Goal: Task Accomplishment & Management: Manage account settings

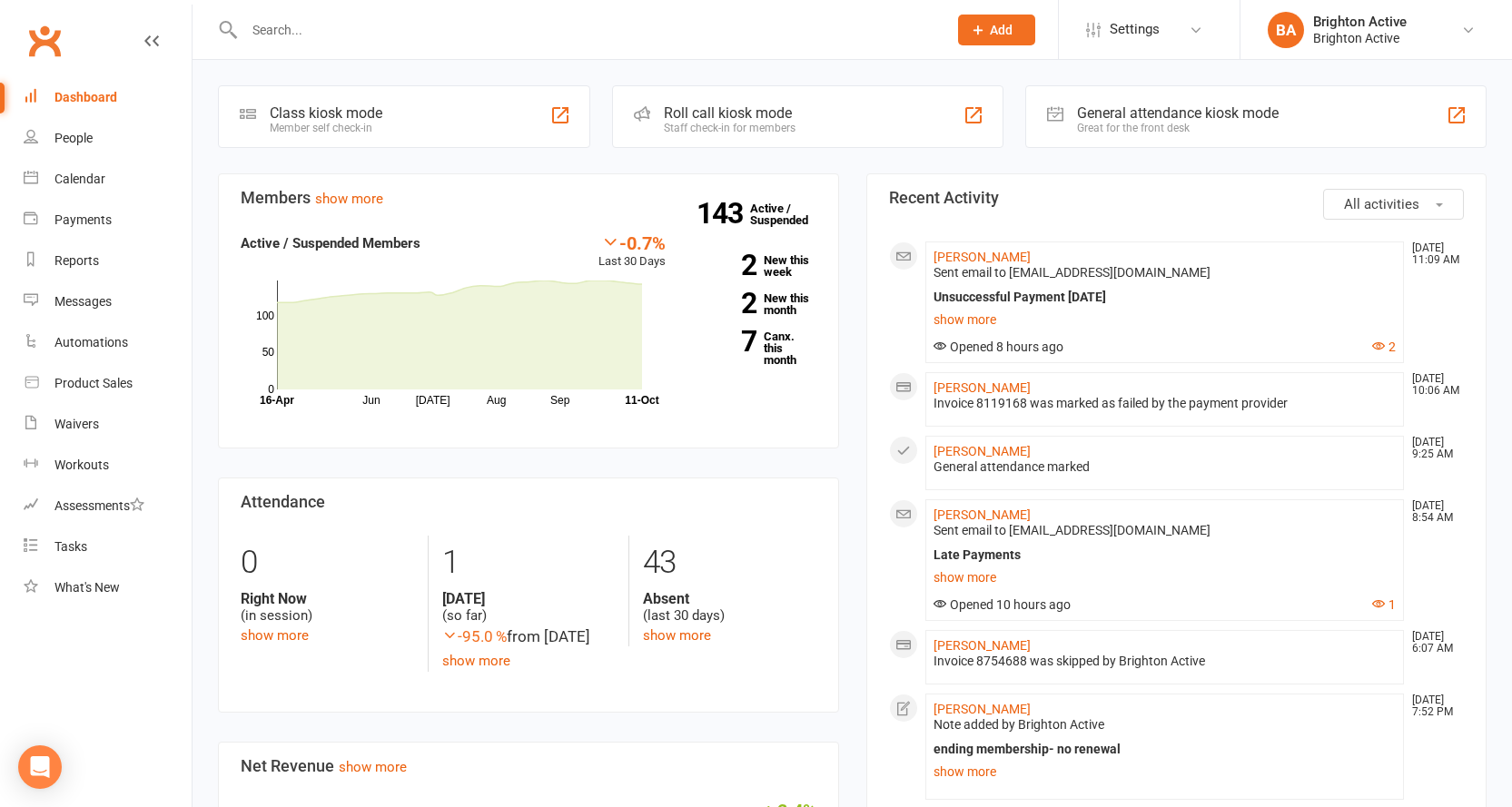
click at [394, 39] on input "text" at bounding box center [586, 30] width 696 height 25
click at [74, 149] on link "People" at bounding box center [108, 139] width 168 height 41
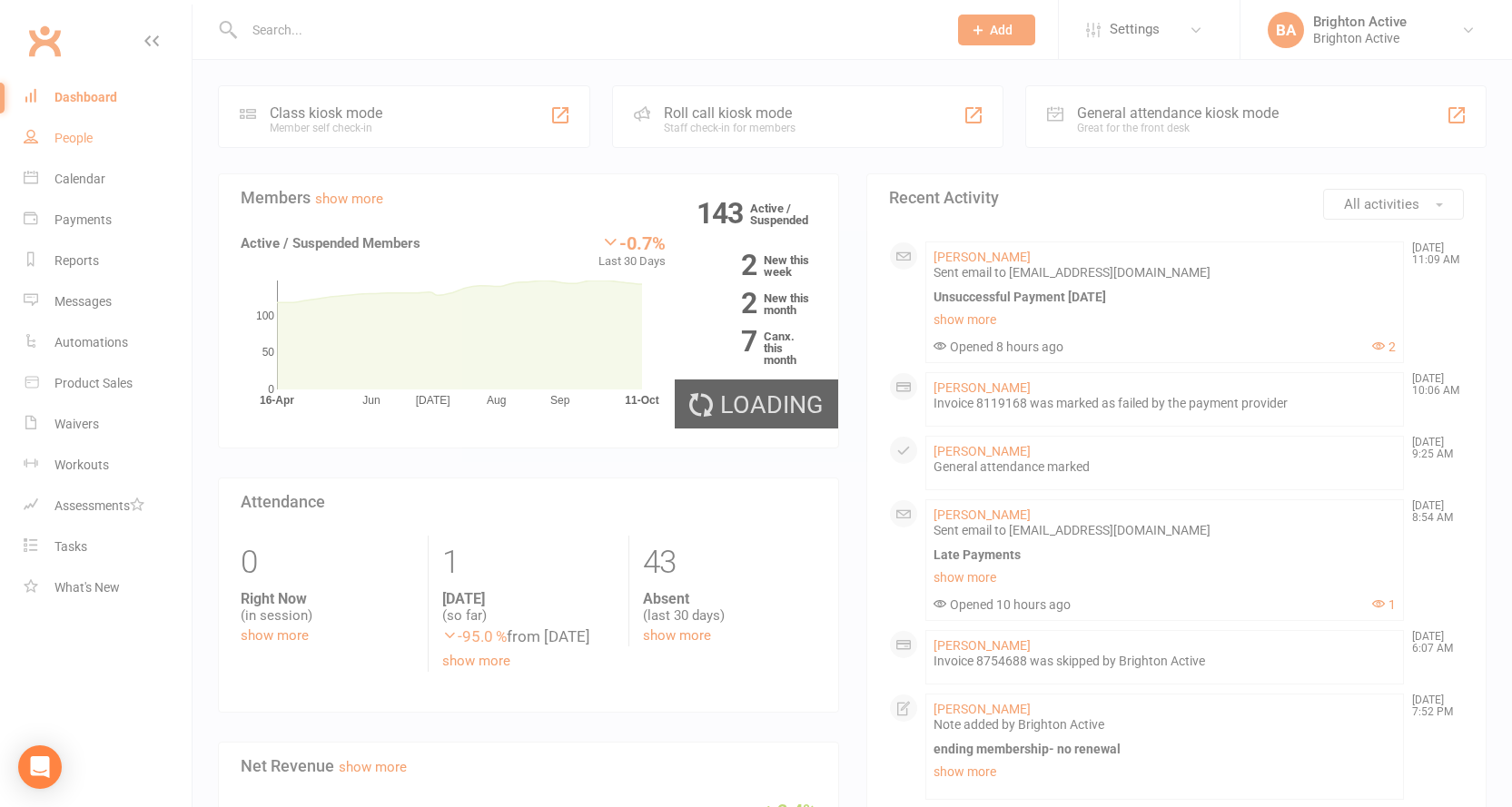
select select "true"
select select "100"
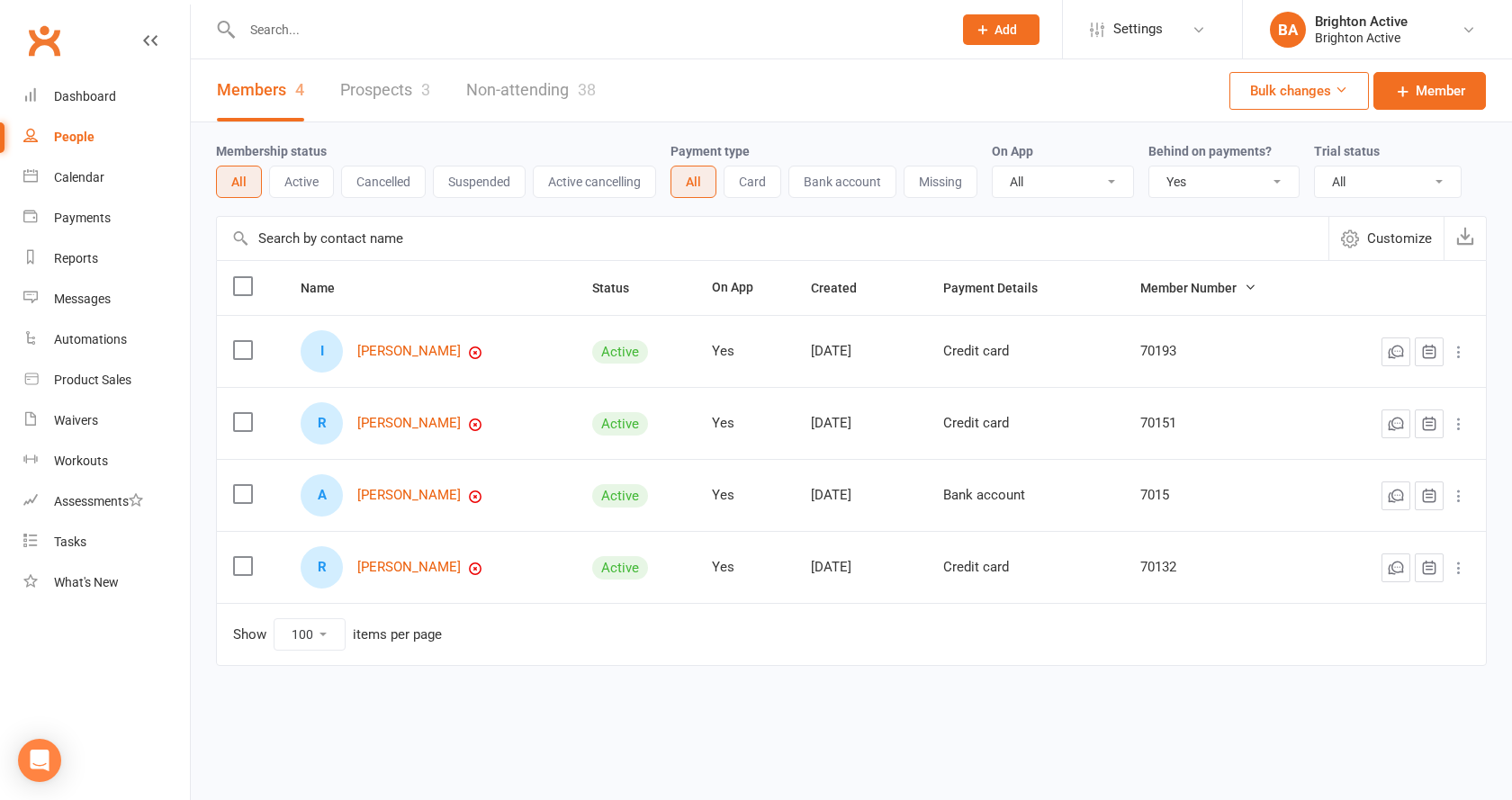
click at [1187, 193] on select "All No Yes" at bounding box center [1223, 182] width 149 height 31
select select
click at [1151, 168] on select "All No Yes" at bounding box center [1223, 182] width 149 height 31
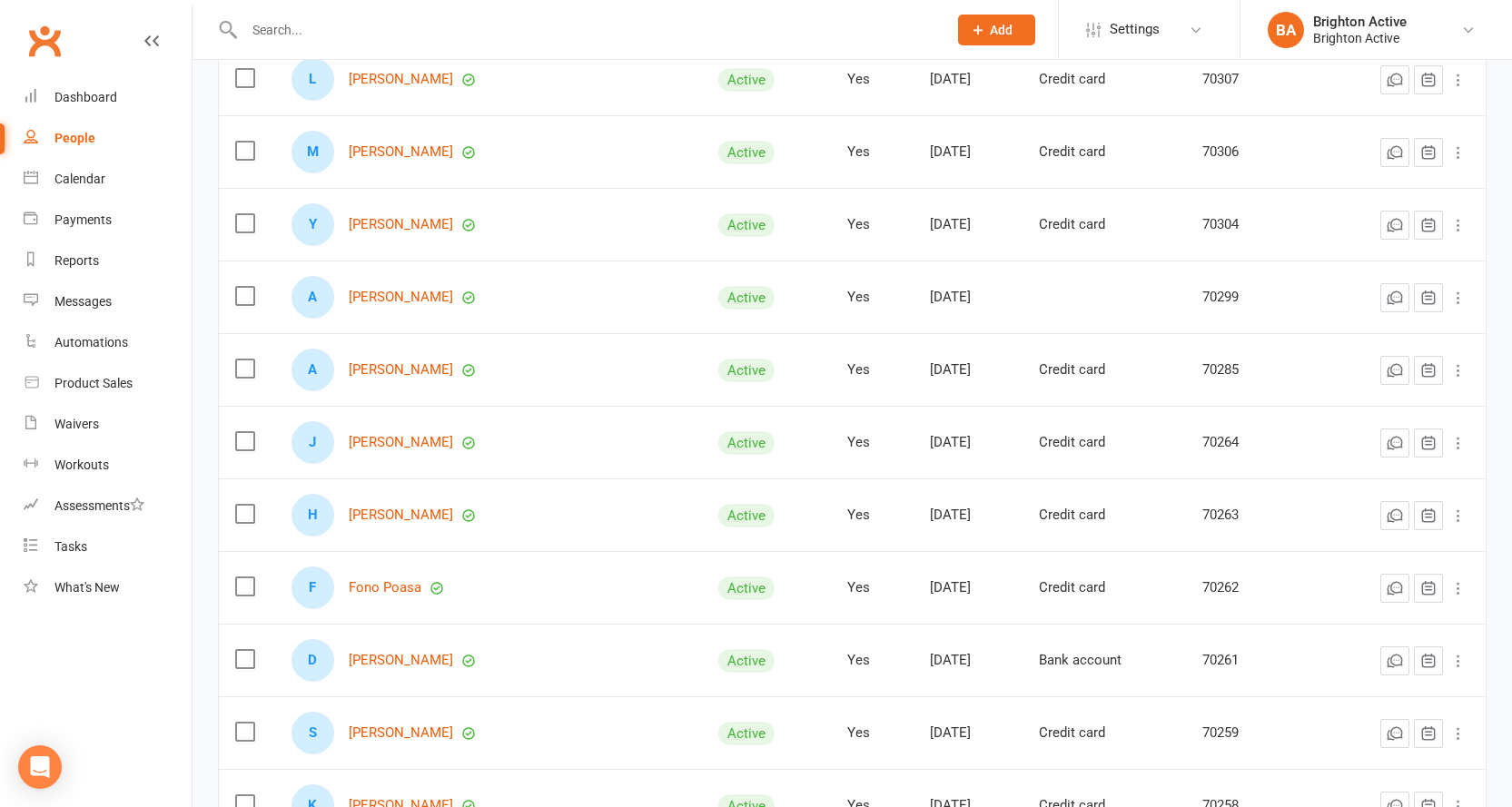
scroll to position [2270, 0]
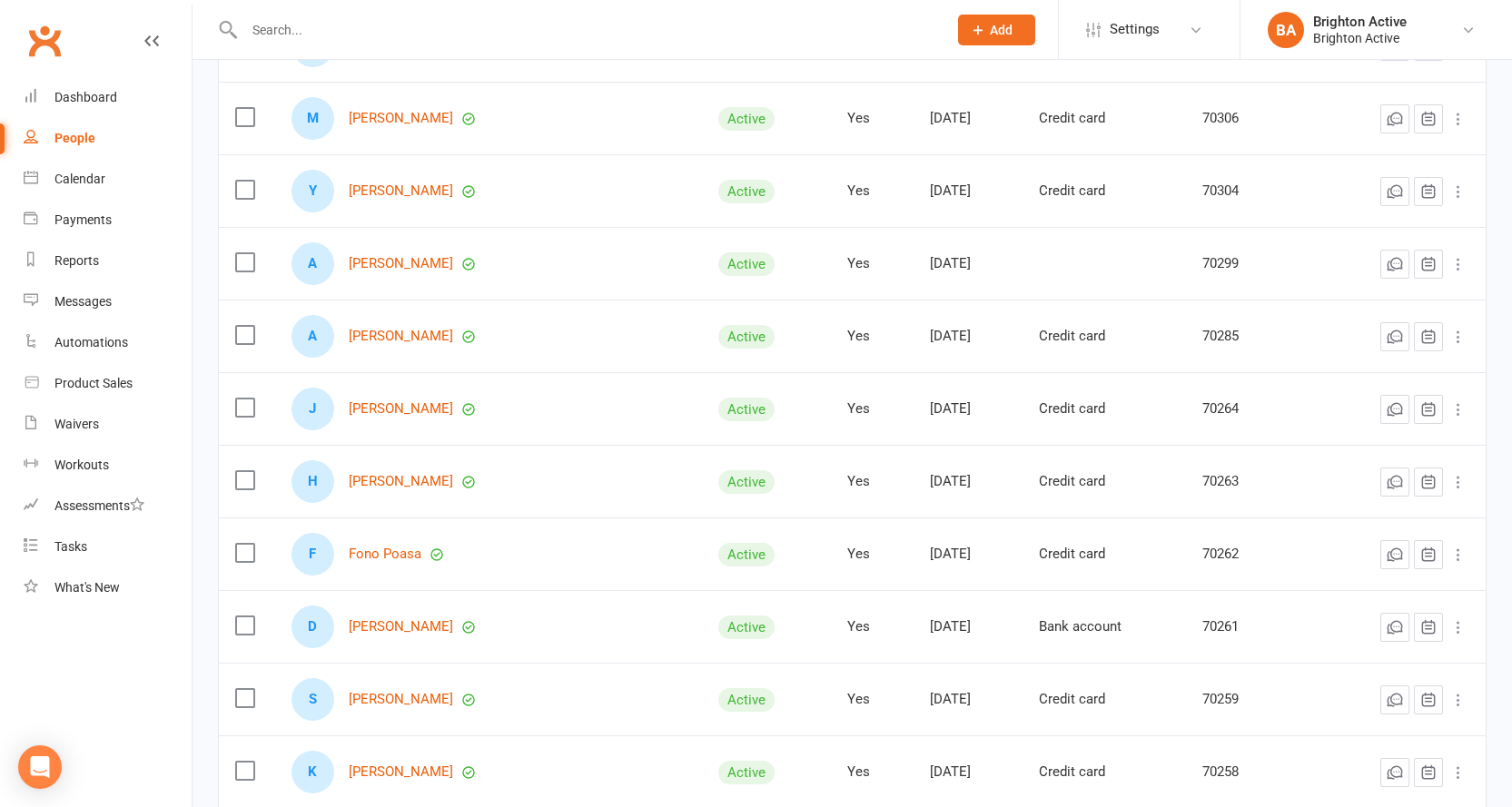
click at [315, 23] on input "text" at bounding box center [586, 30] width 696 height 25
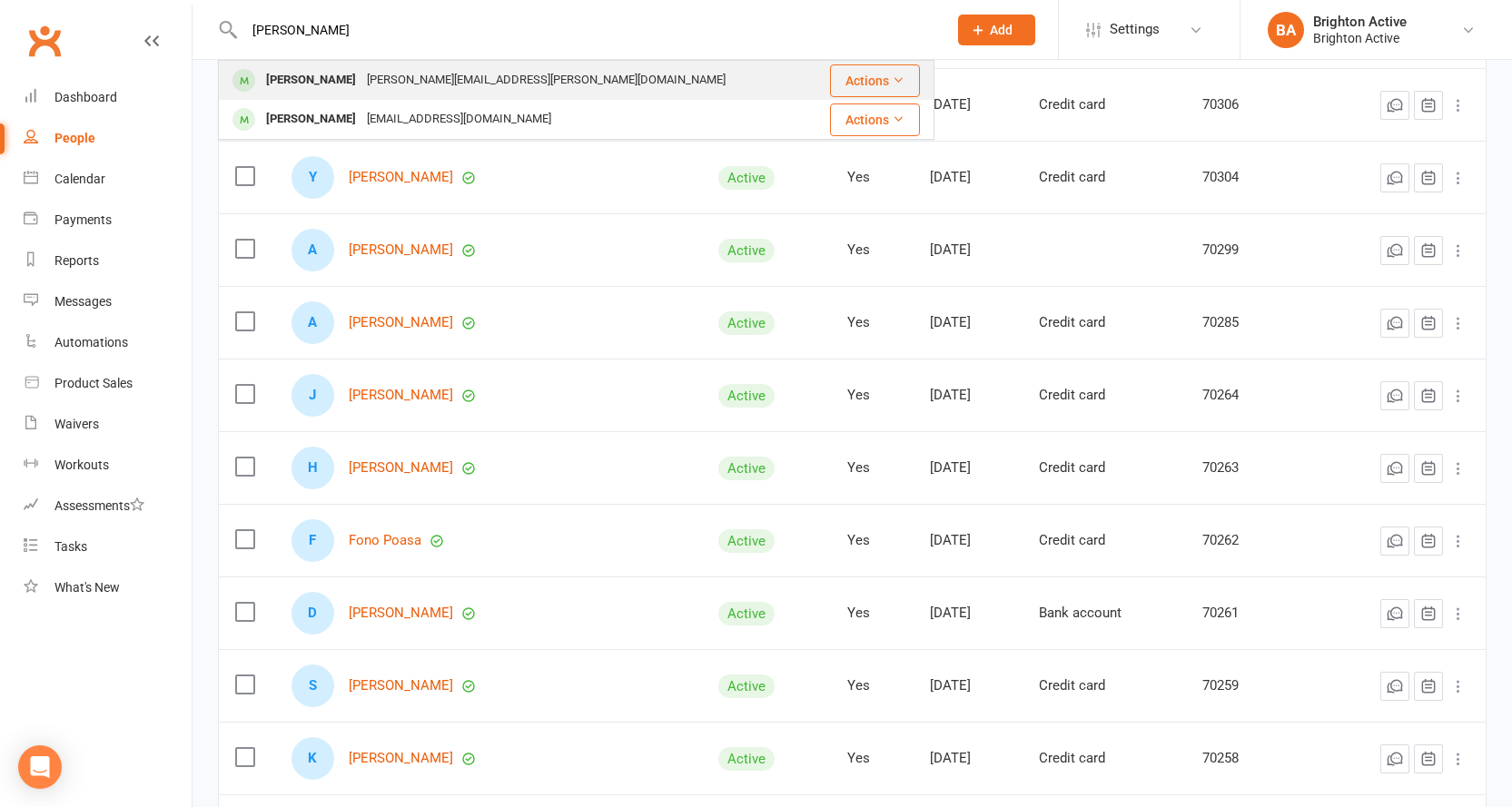
type input "Ross"
click at [393, 81] on div "rossano.gallardo@gmail.com" at bounding box center [546, 80] width 369 height 26
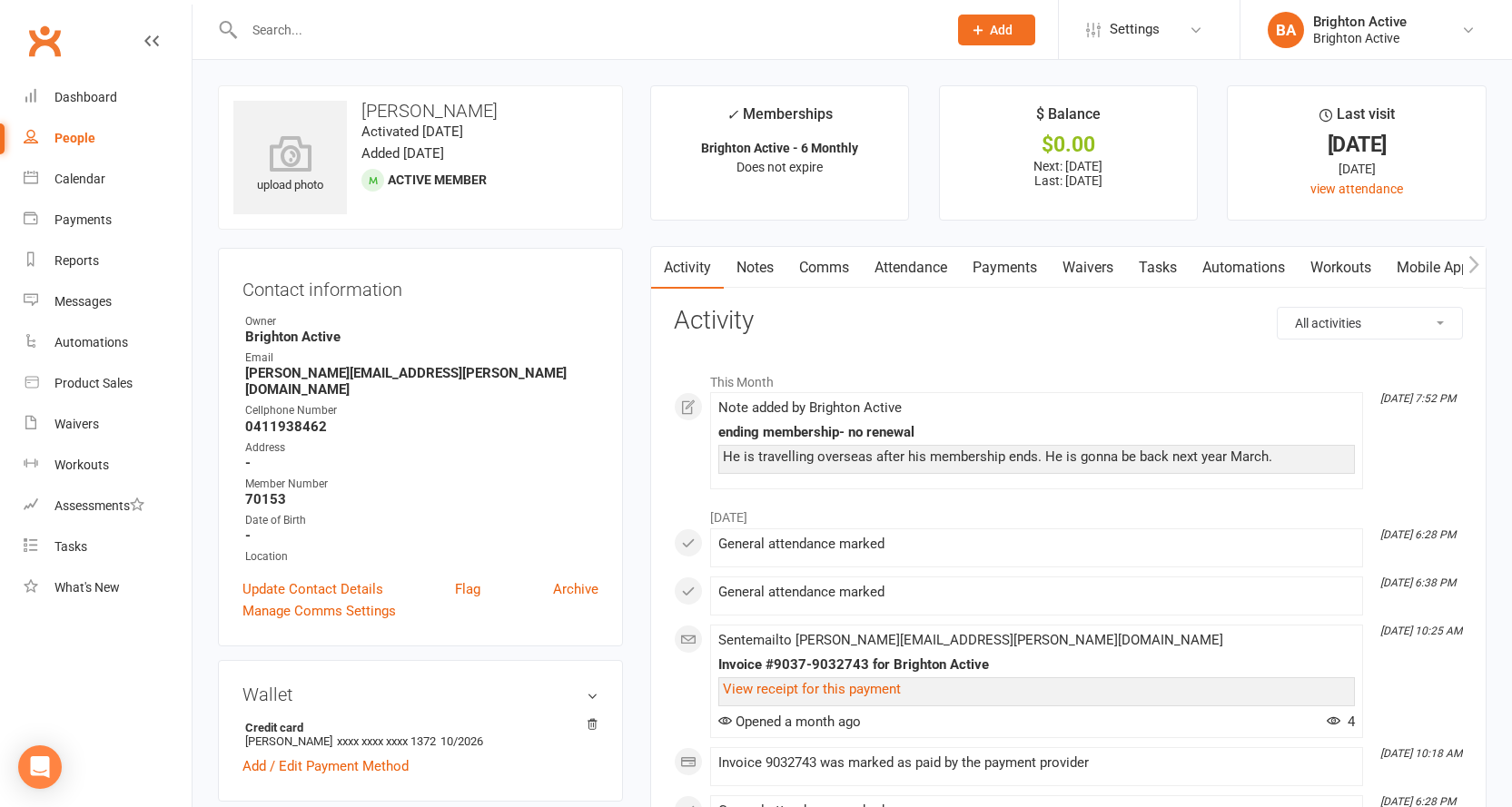
click at [999, 268] on link "Payments" at bounding box center [1005, 268] width 90 height 42
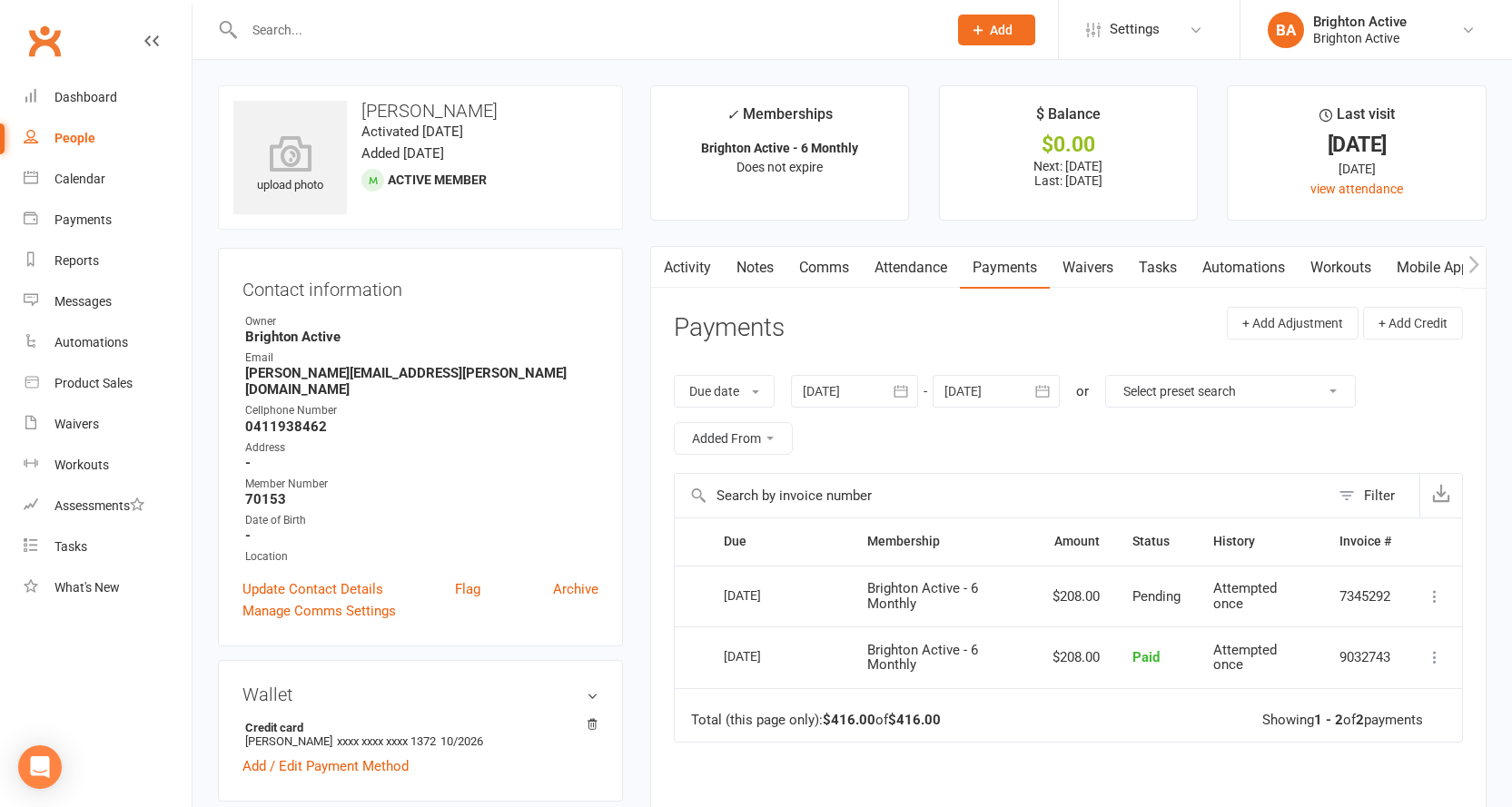
click at [1030, 398] on button "button" at bounding box center [1043, 391] width 32 height 32
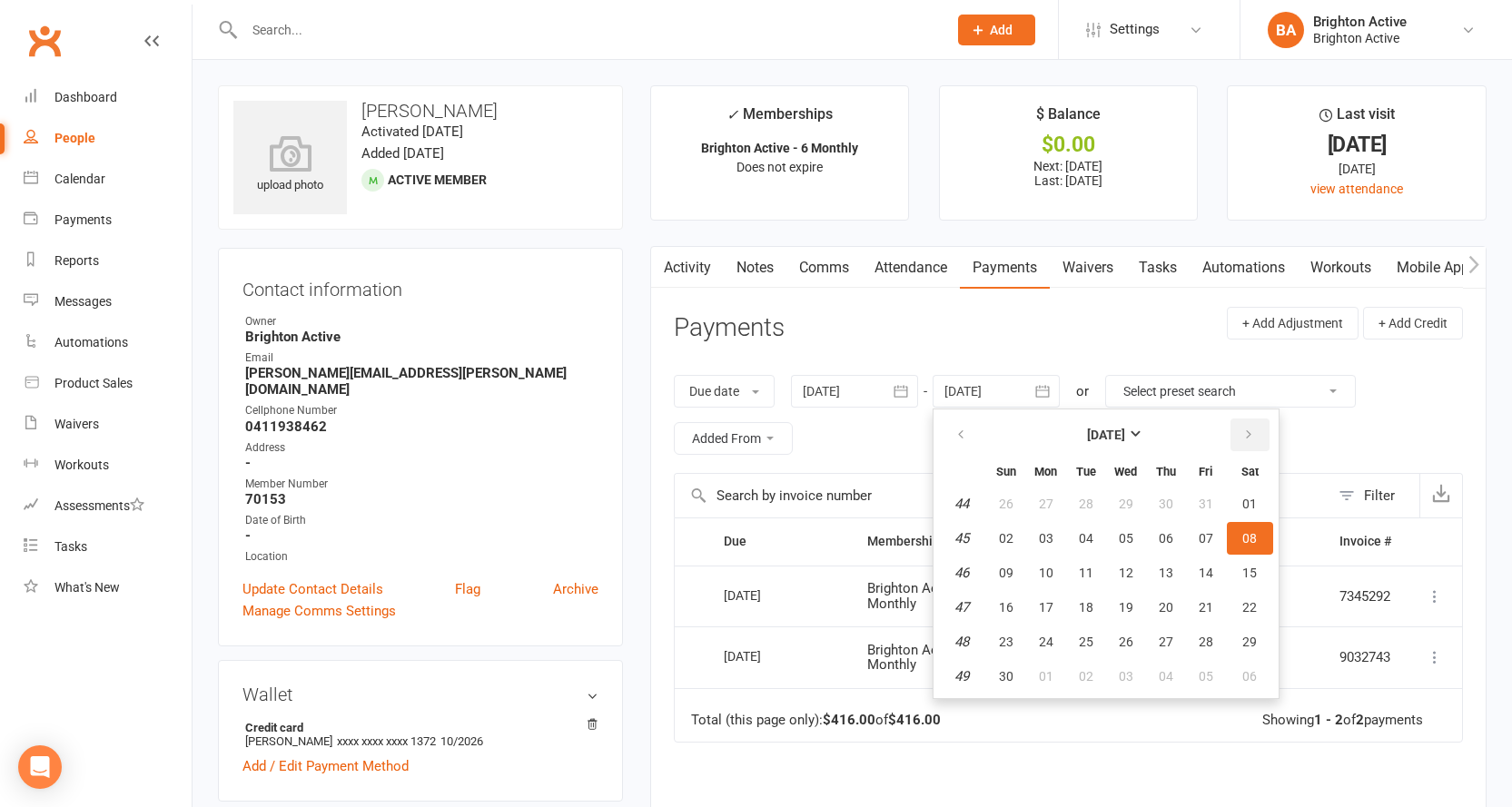
click at [1251, 429] on icon "button" at bounding box center [1248, 435] width 13 height 15
click at [1116, 573] on button "18" at bounding box center [1126, 573] width 38 height 32
type input "18 Feb 2026"
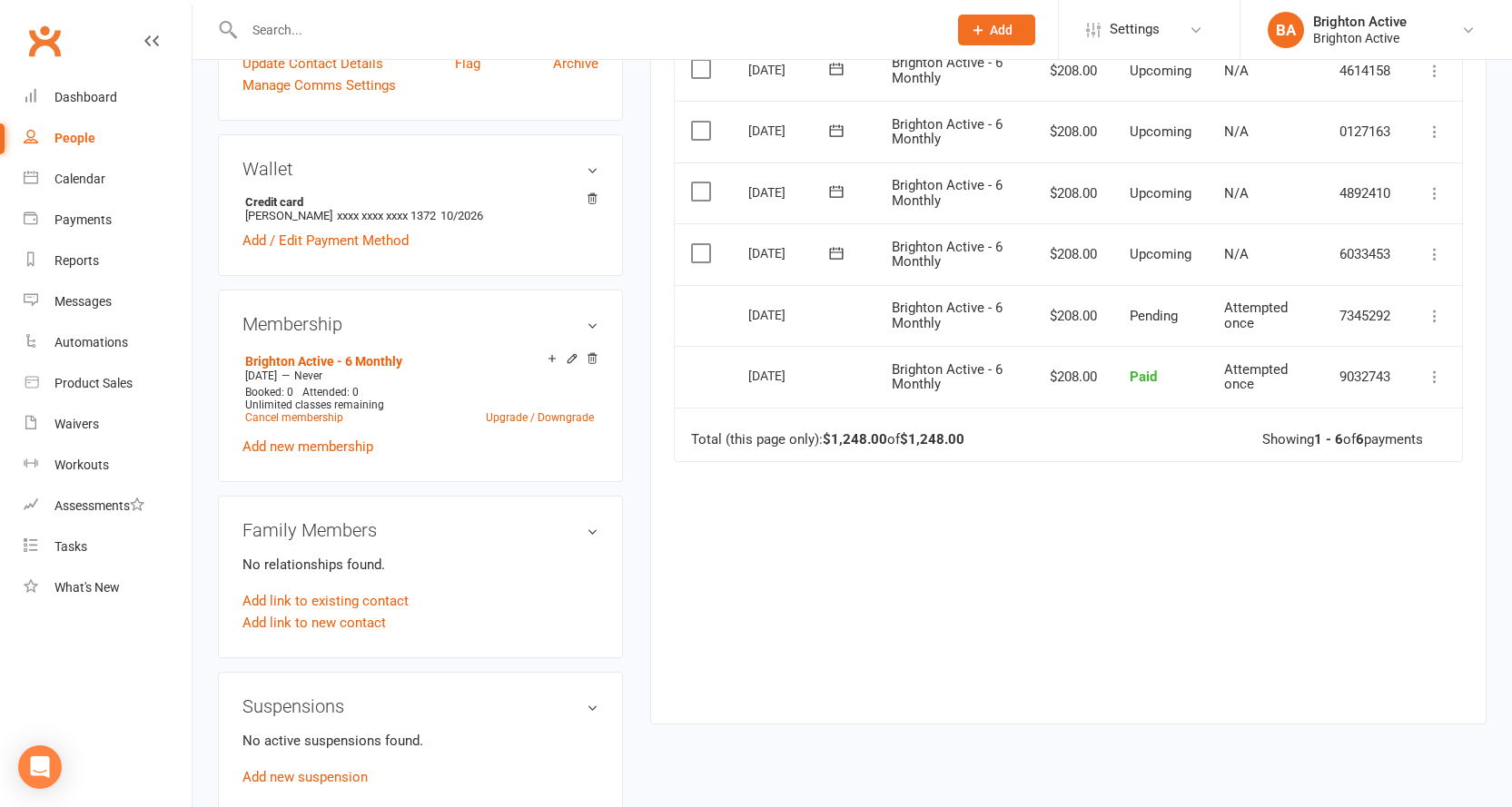
scroll to position [544, 0]
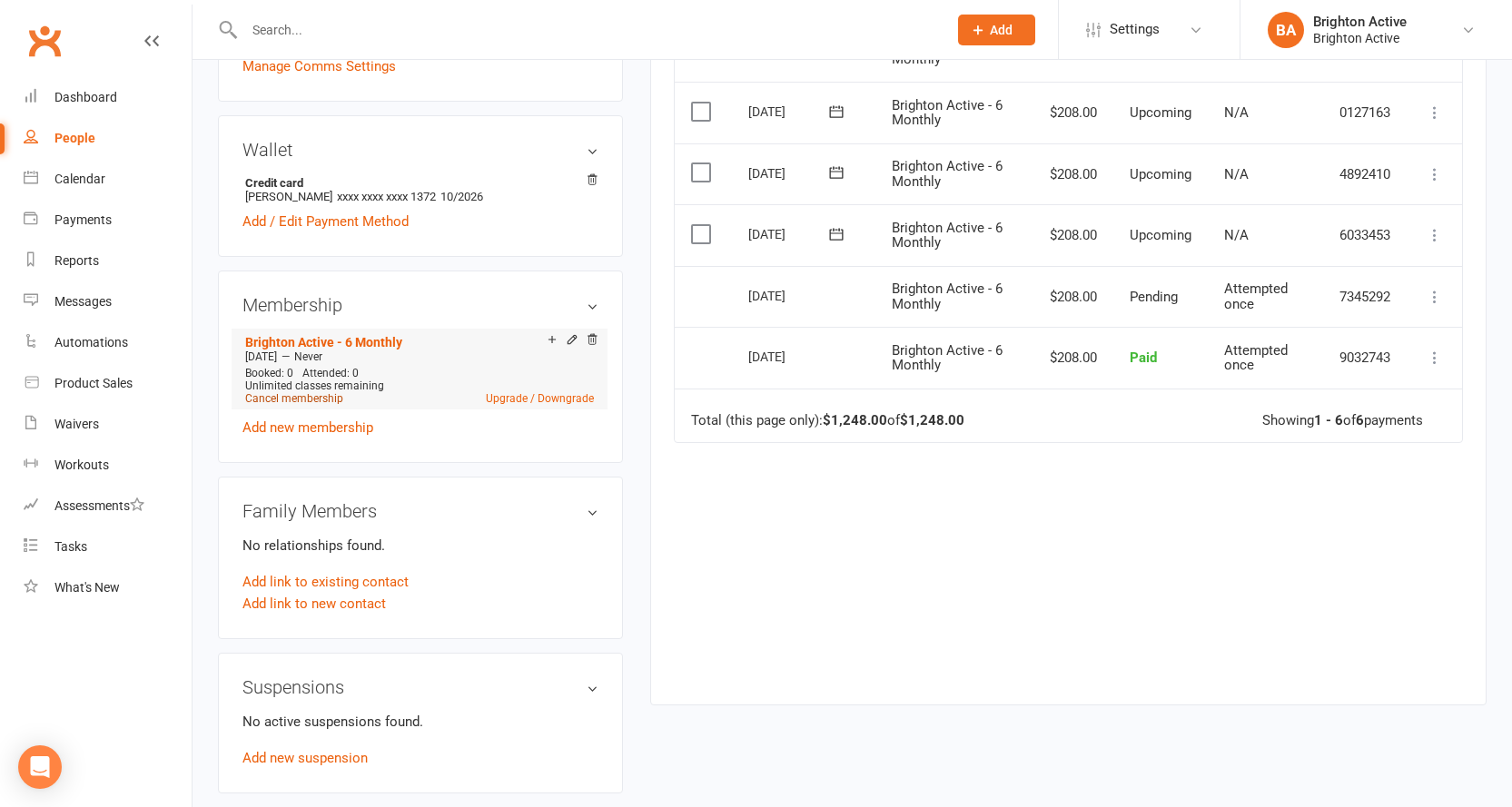
click at [323, 392] on link "Cancel membership" at bounding box center [294, 398] width 98 height 13
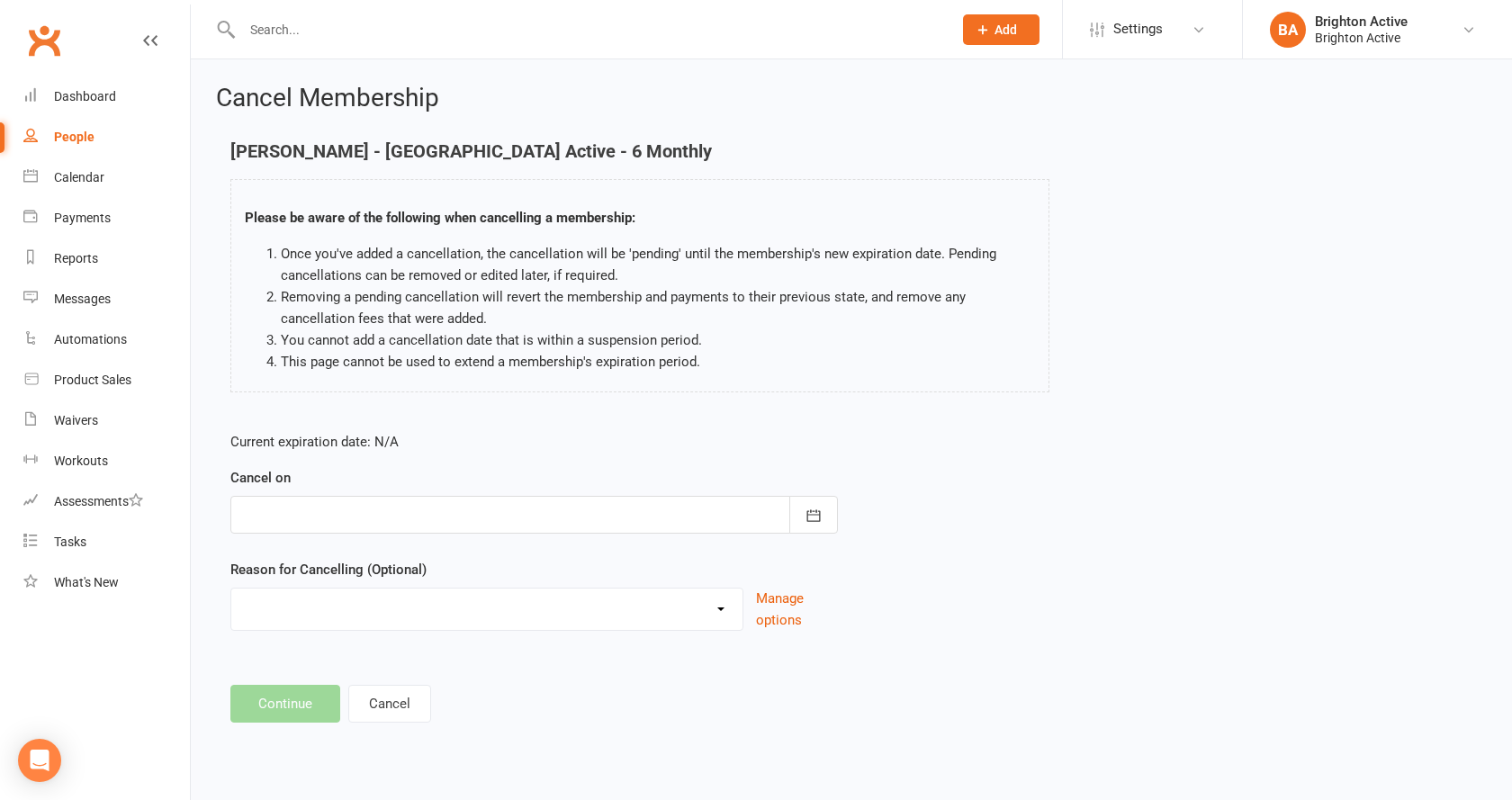
click at [506, 519] on div at bounding box center [534, 514] width 607 height 38
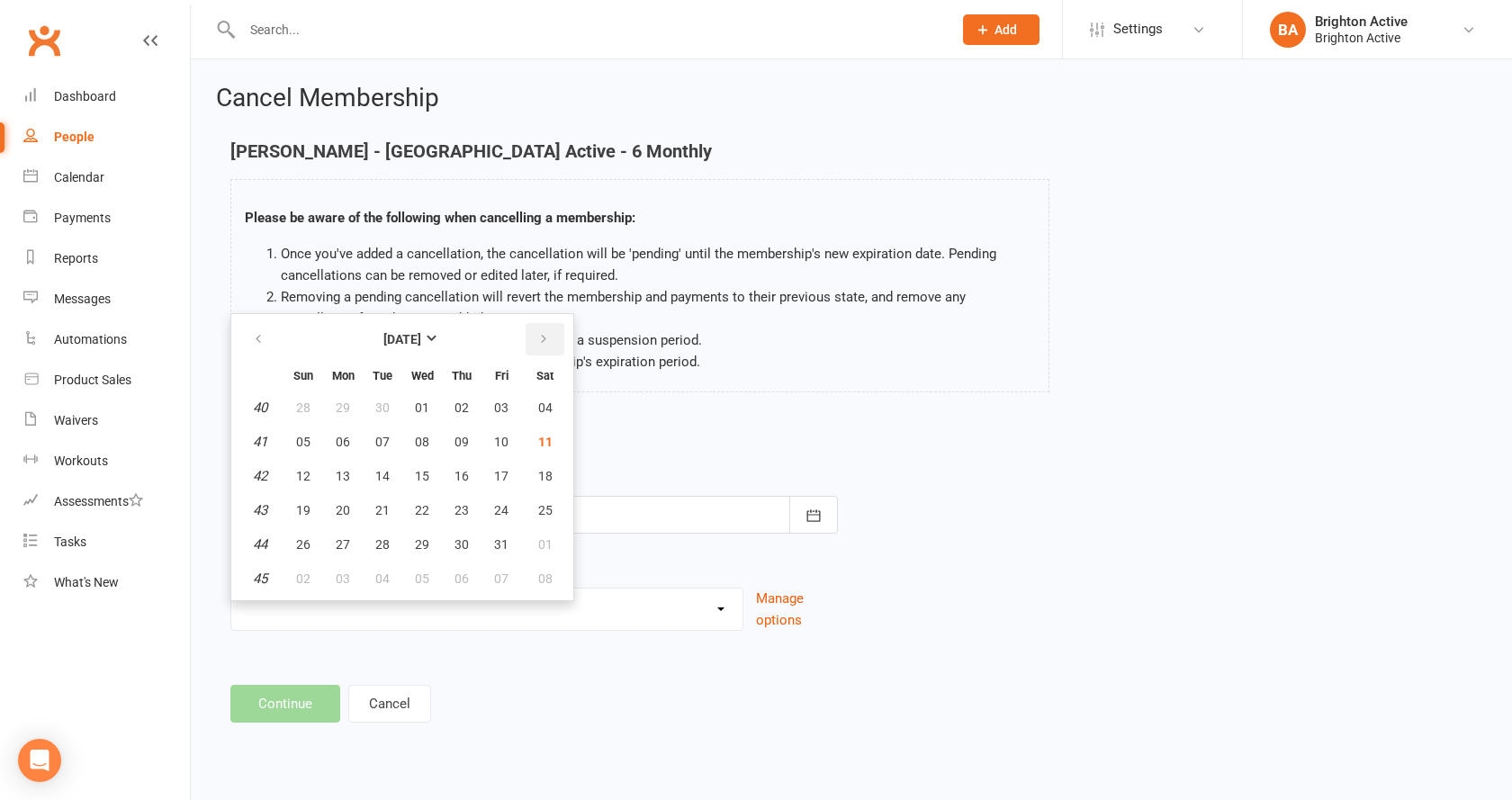
click at [548, 340] on icon "button" at bounding box center [543, 339] width 13 height 15
click at [373, 443] on button "04" at bounding box center [382, 441] width 38 height 32
type input "04 Nov 2025"
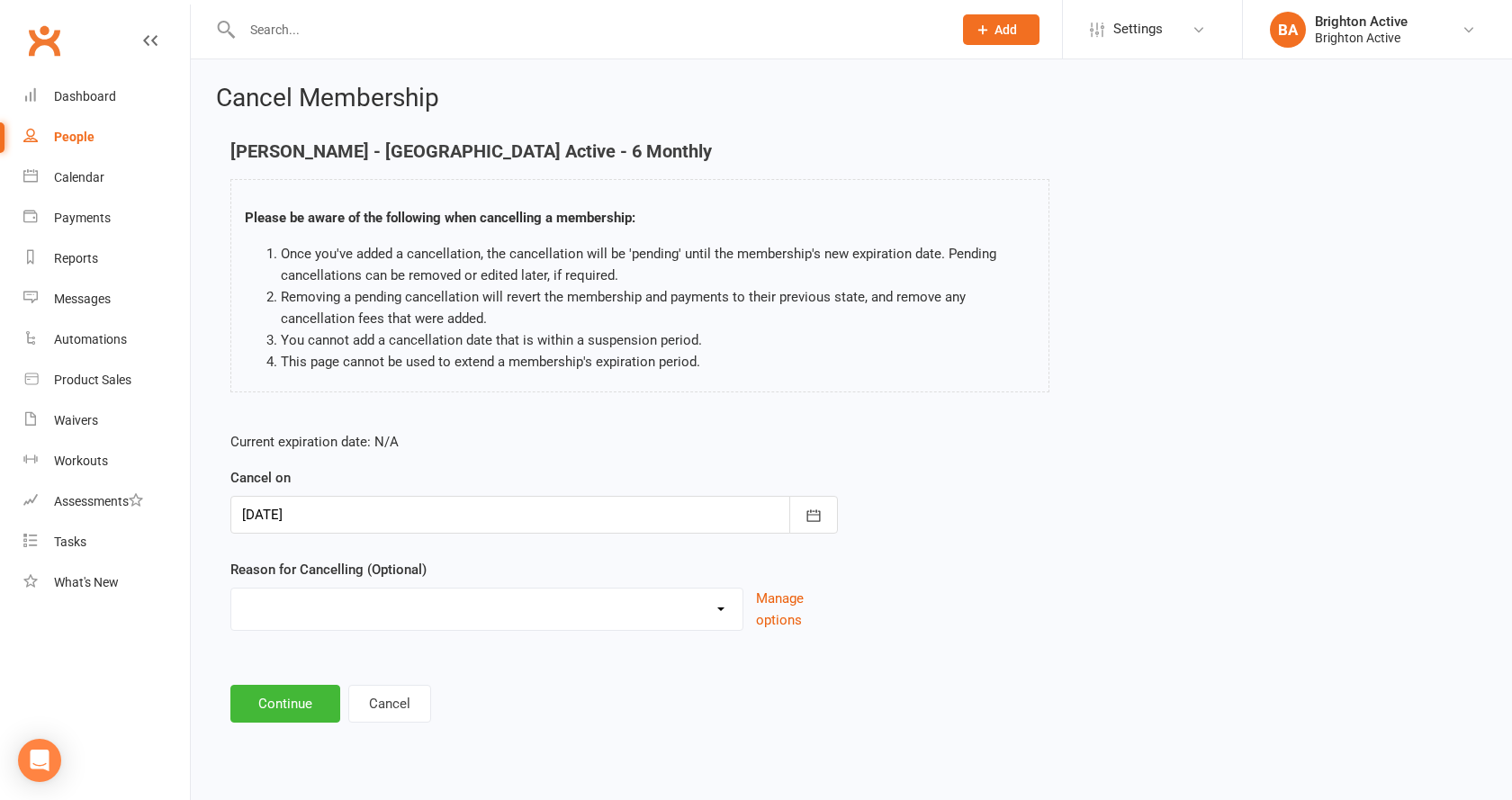
click at [398, 616] on select "Holiday Injury Unpaid Other reason" at bounding box center [487, 606] width 511 height 36
select select "3"
click at [231, 589] on select "Holiday Injury Unpaid Other reason" at bounding box center [487, 606] width 511 height 36
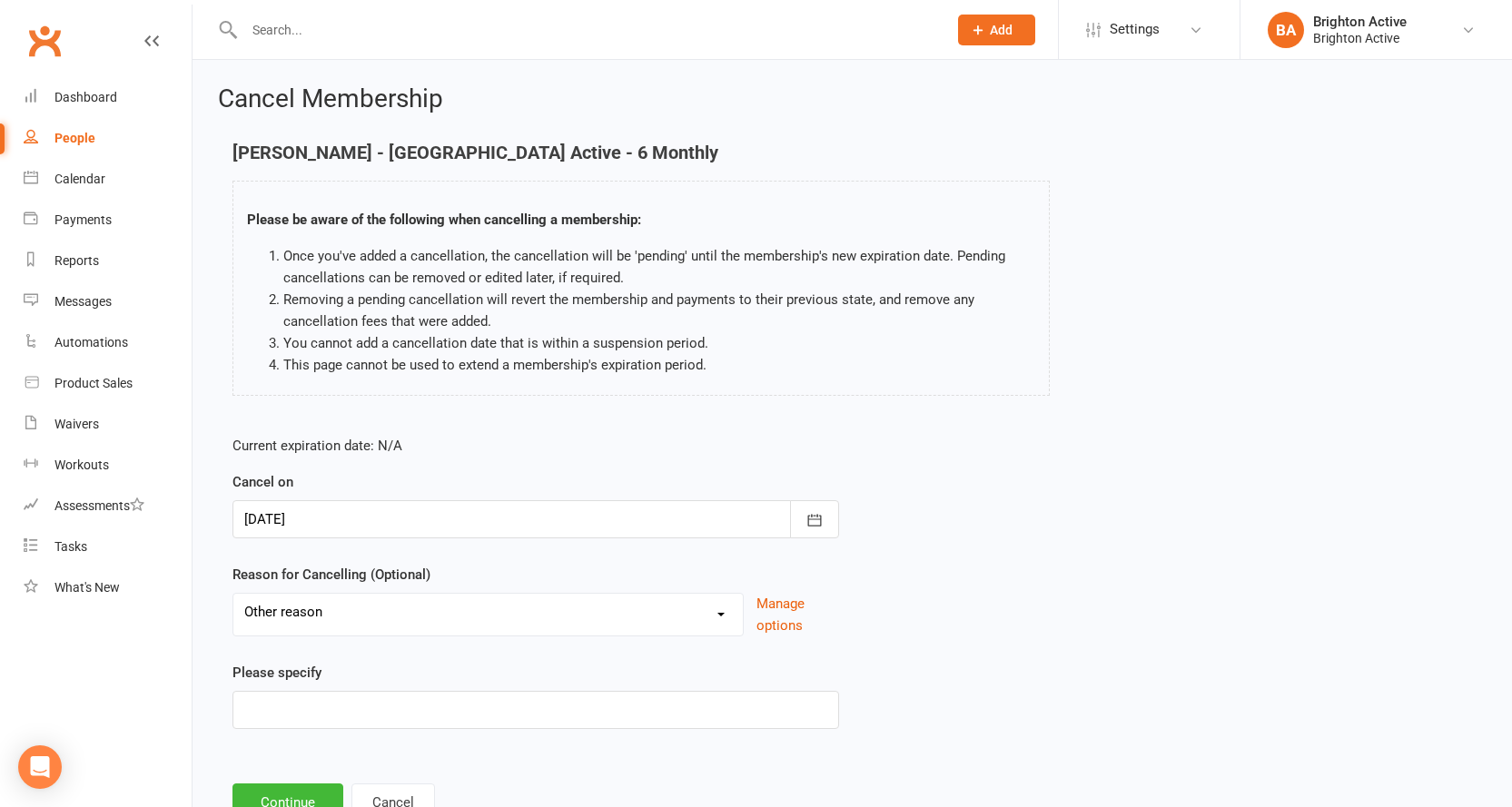
click at [397, 730] on div "Current expiration date: N/A Cancel on 04 Nov 2025 November 2025 Sun Mon Tue We…" at bounding box center [536, 587] width 634 height 333
click at [390, 718] on input at bounding box center [536, 709] width 607 height 38
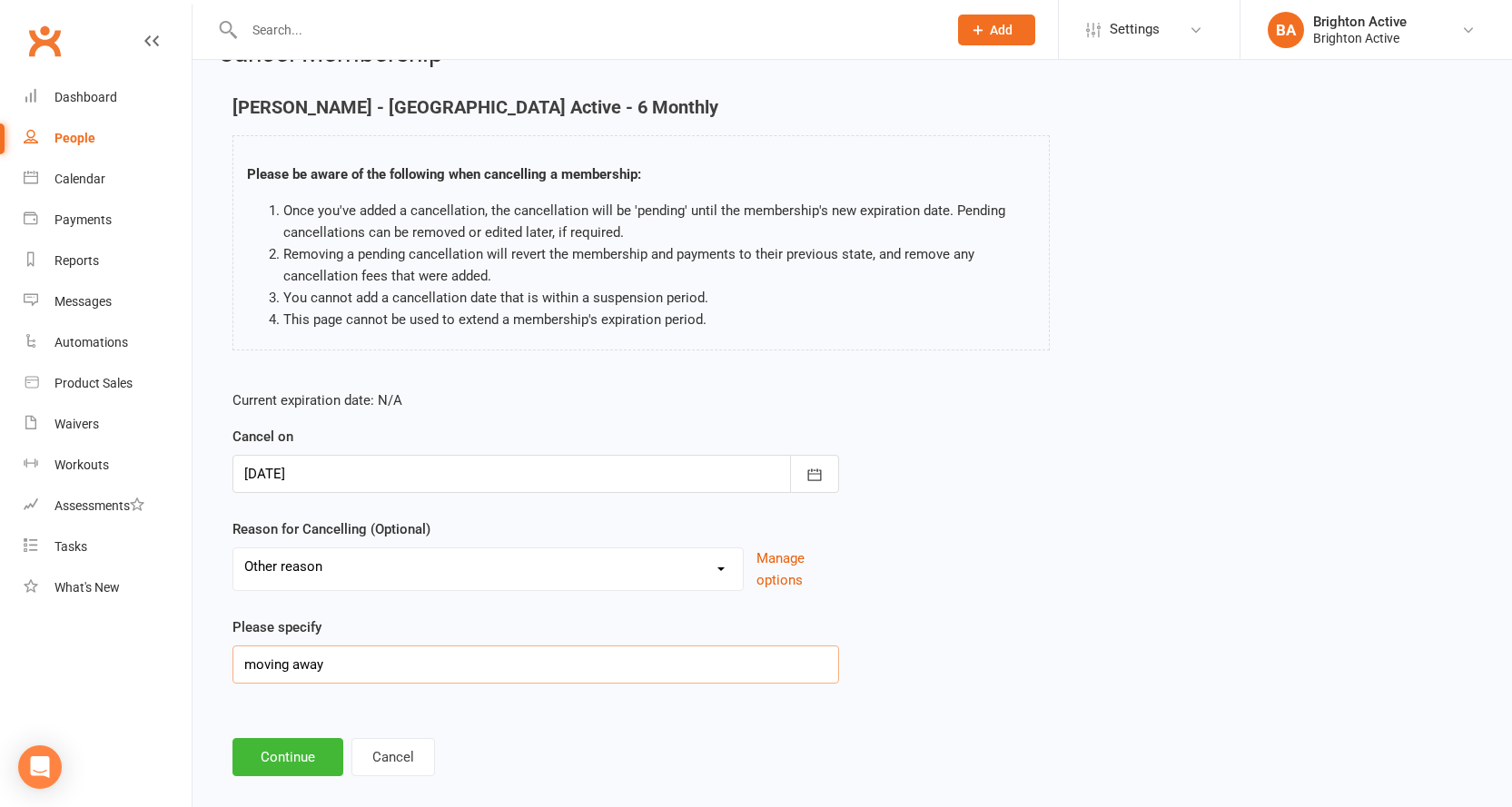
scroll to position [70, 0]
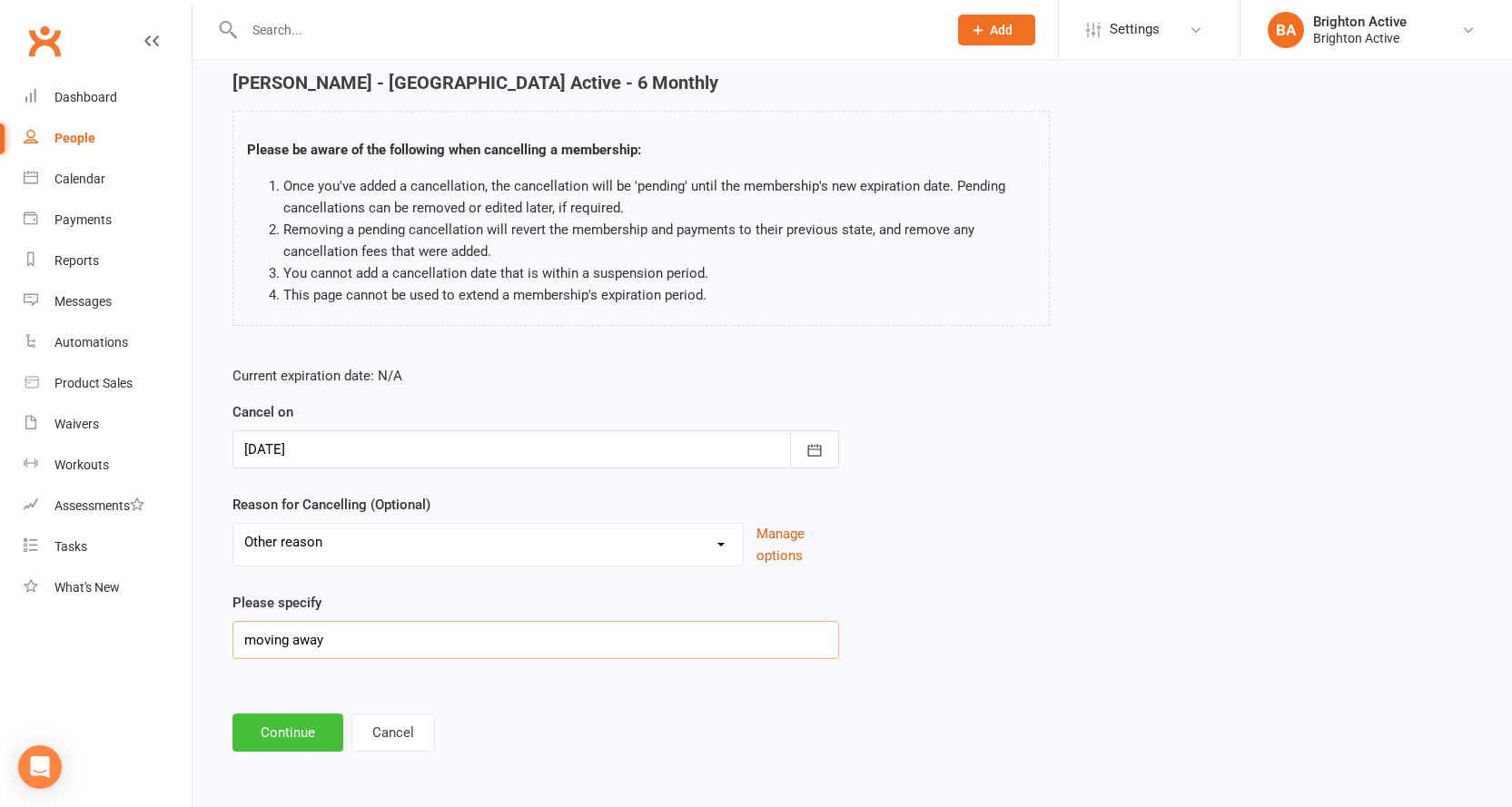
type input "moving away"
click at [310, 718] on button "Continue" at bounding box center [287, 732] width 110 height 38
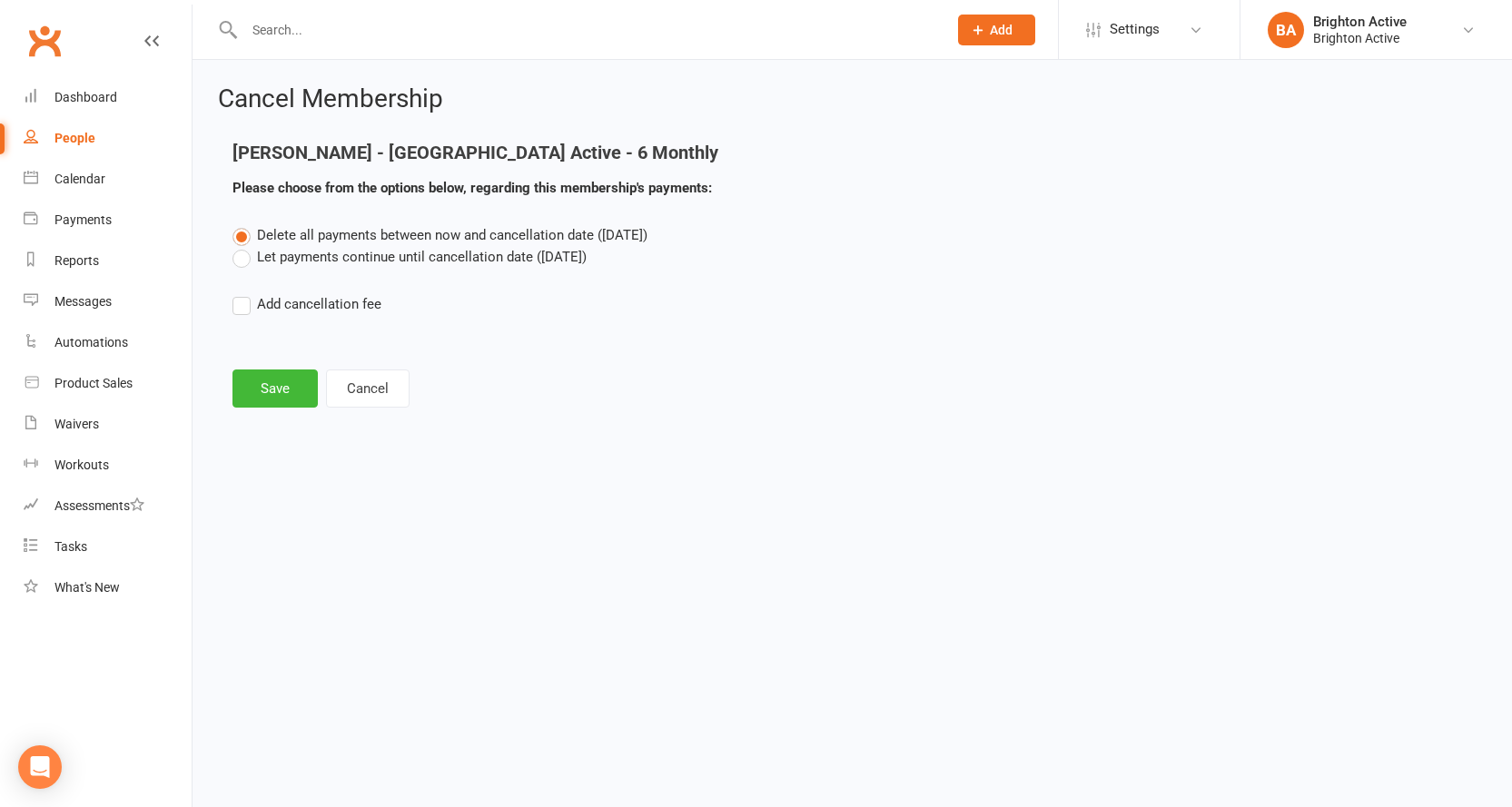
scroll to position [0, 0]
click at [280, 394] on button "Save" at bounding box center [275, 388] width 85 height 38
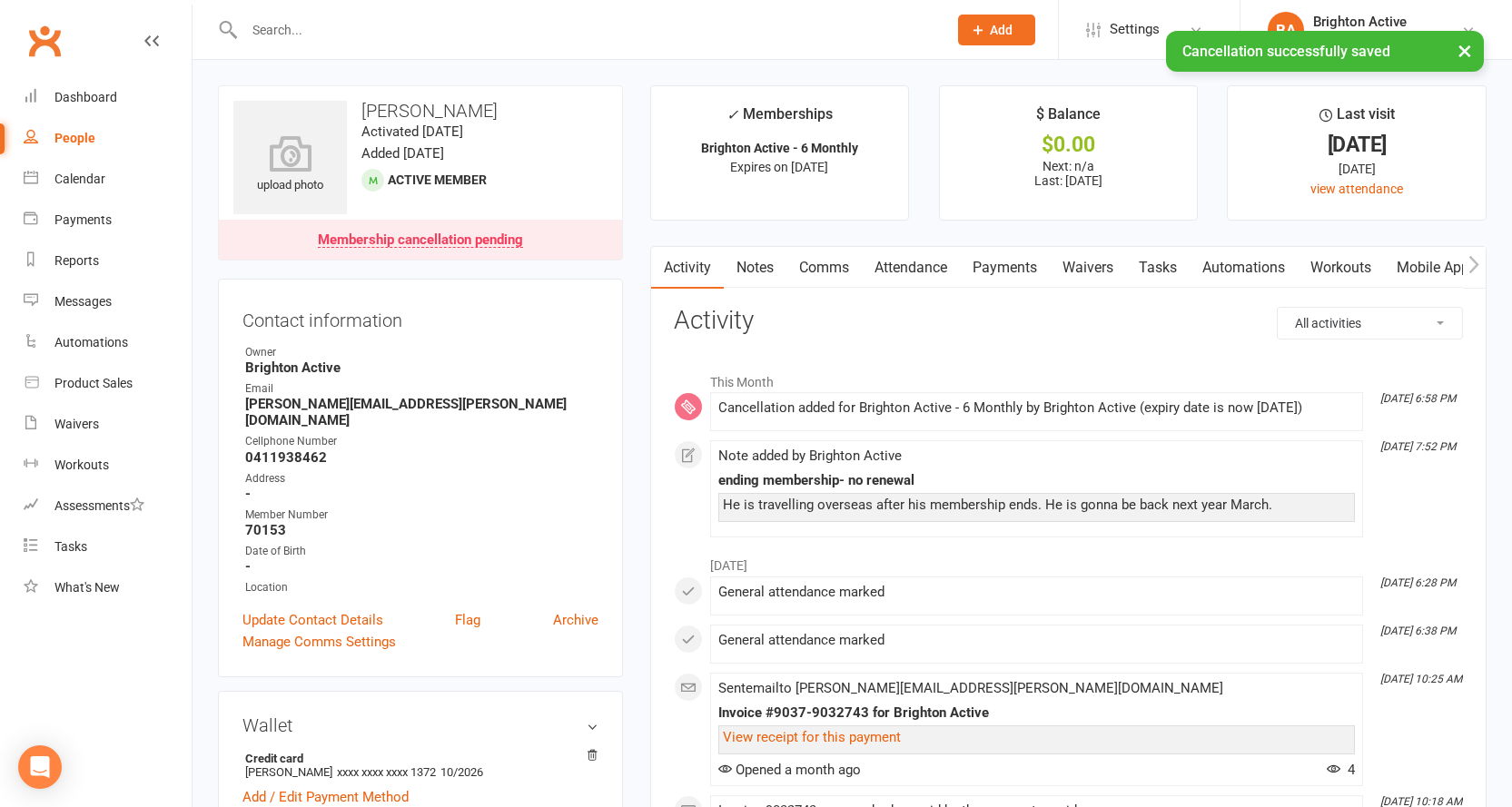
click at [994, 270] on link "Payments" at bounding box center [1005, 268] width 90 height 42
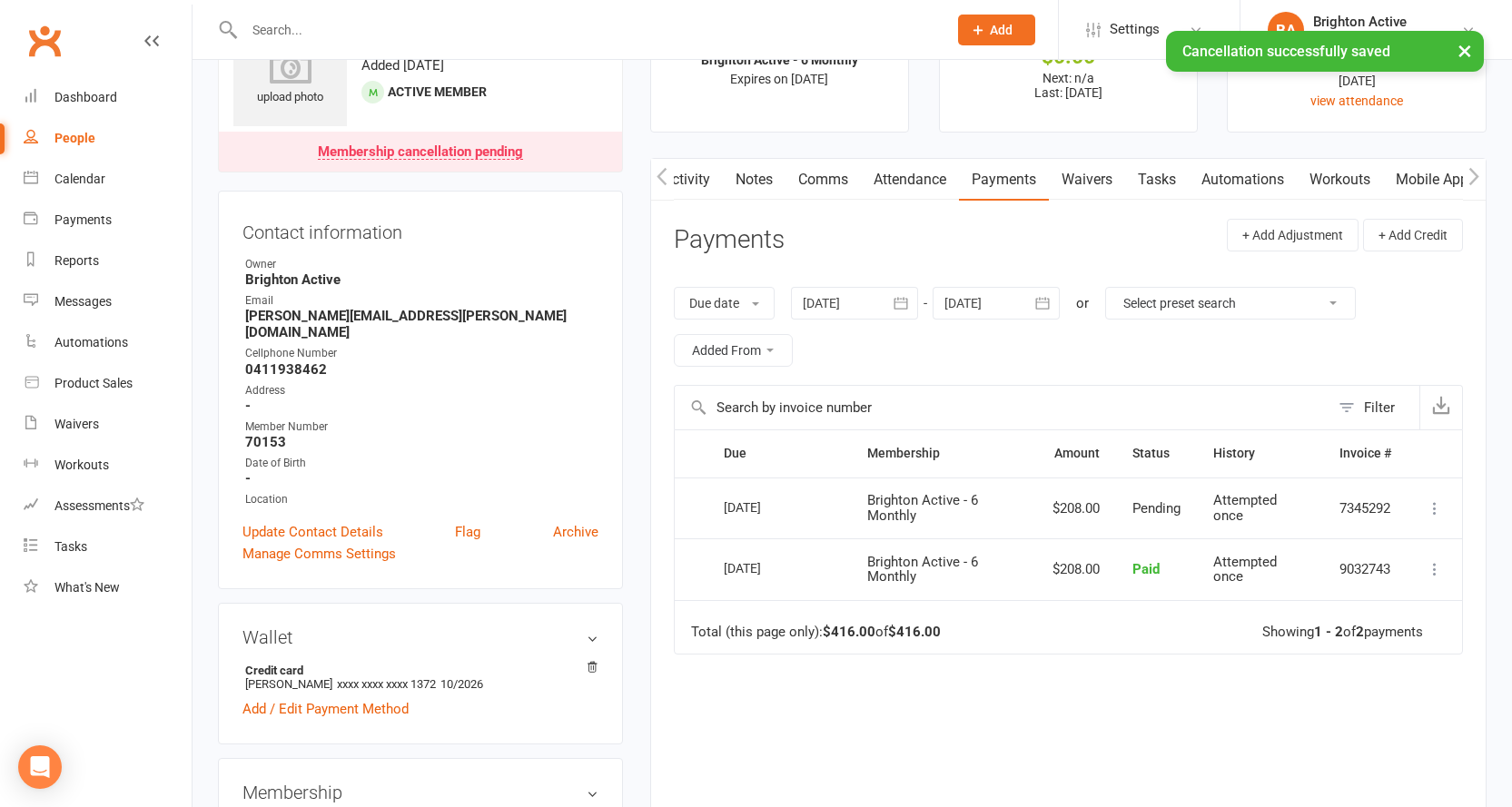
scroll to position [182, 0]
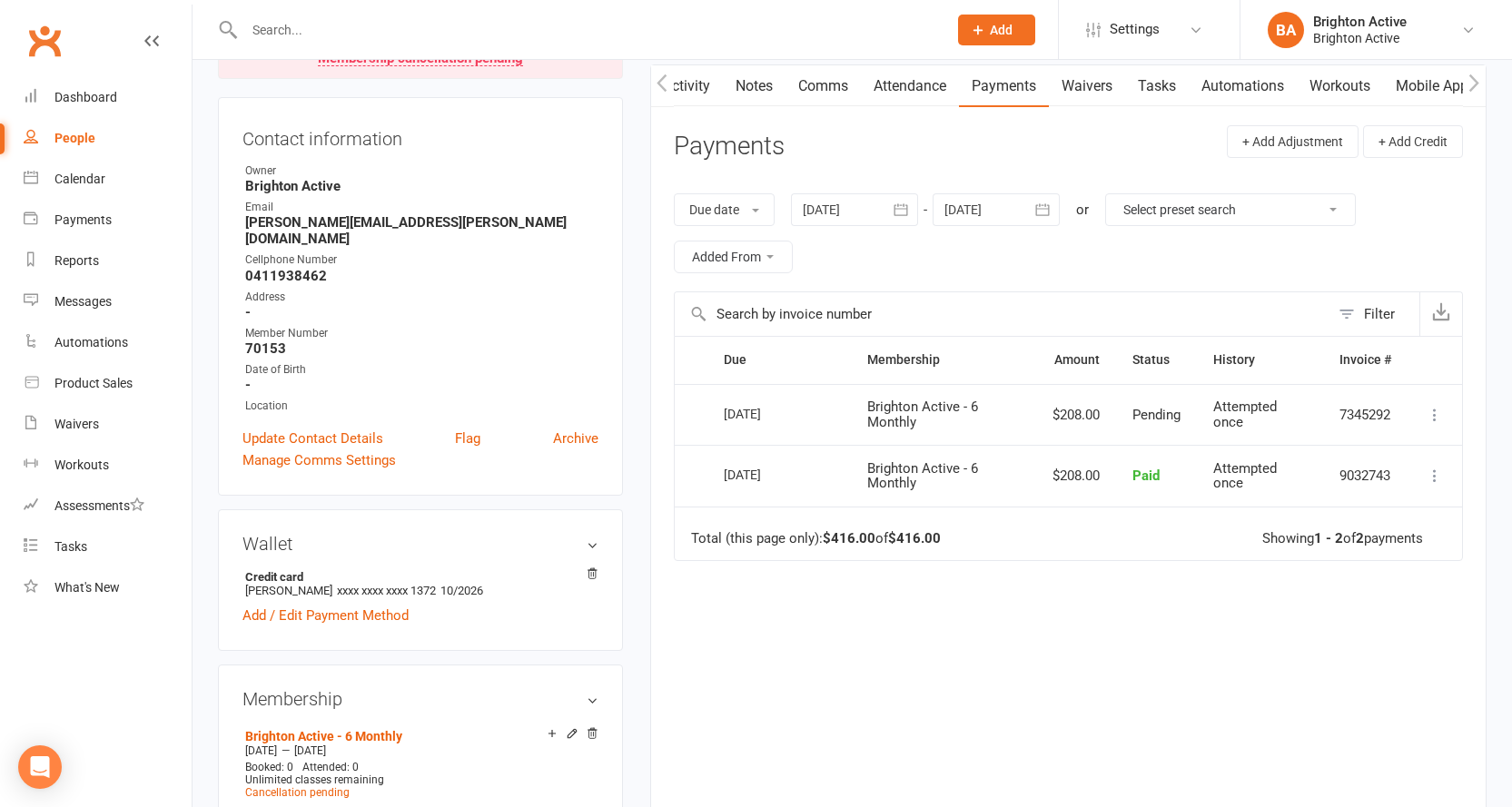
click at [1004, 211] on div at bounding box center [996, 209] width 127 height 32
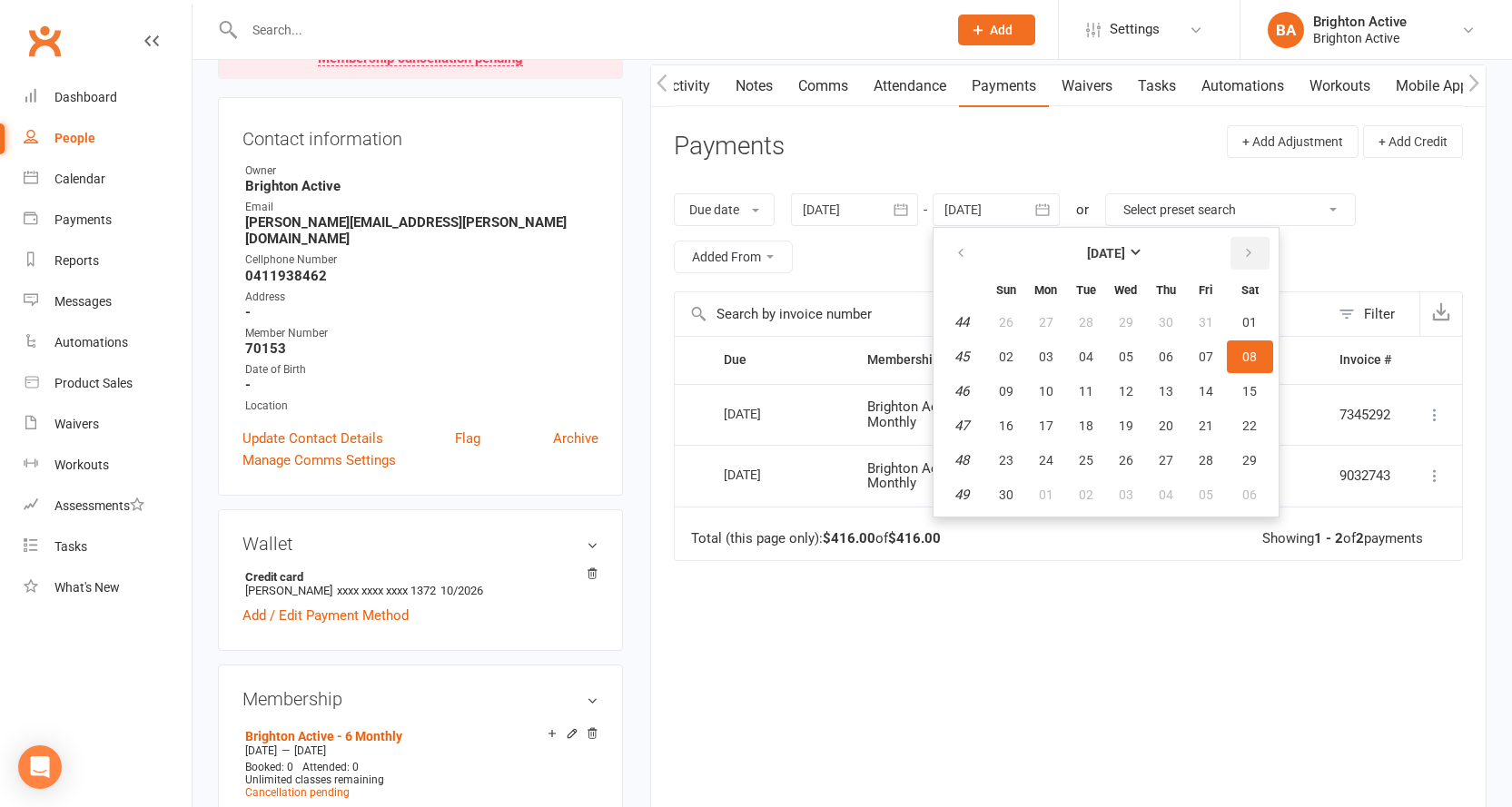
click at [1255, 249] on icon "button" at bounding box center [1248, 253] width 13 height 15
click at [1155, 358] on button "08" at bounding box center [1165, 356] width 38 height 32
type input "08 Jan 2026"
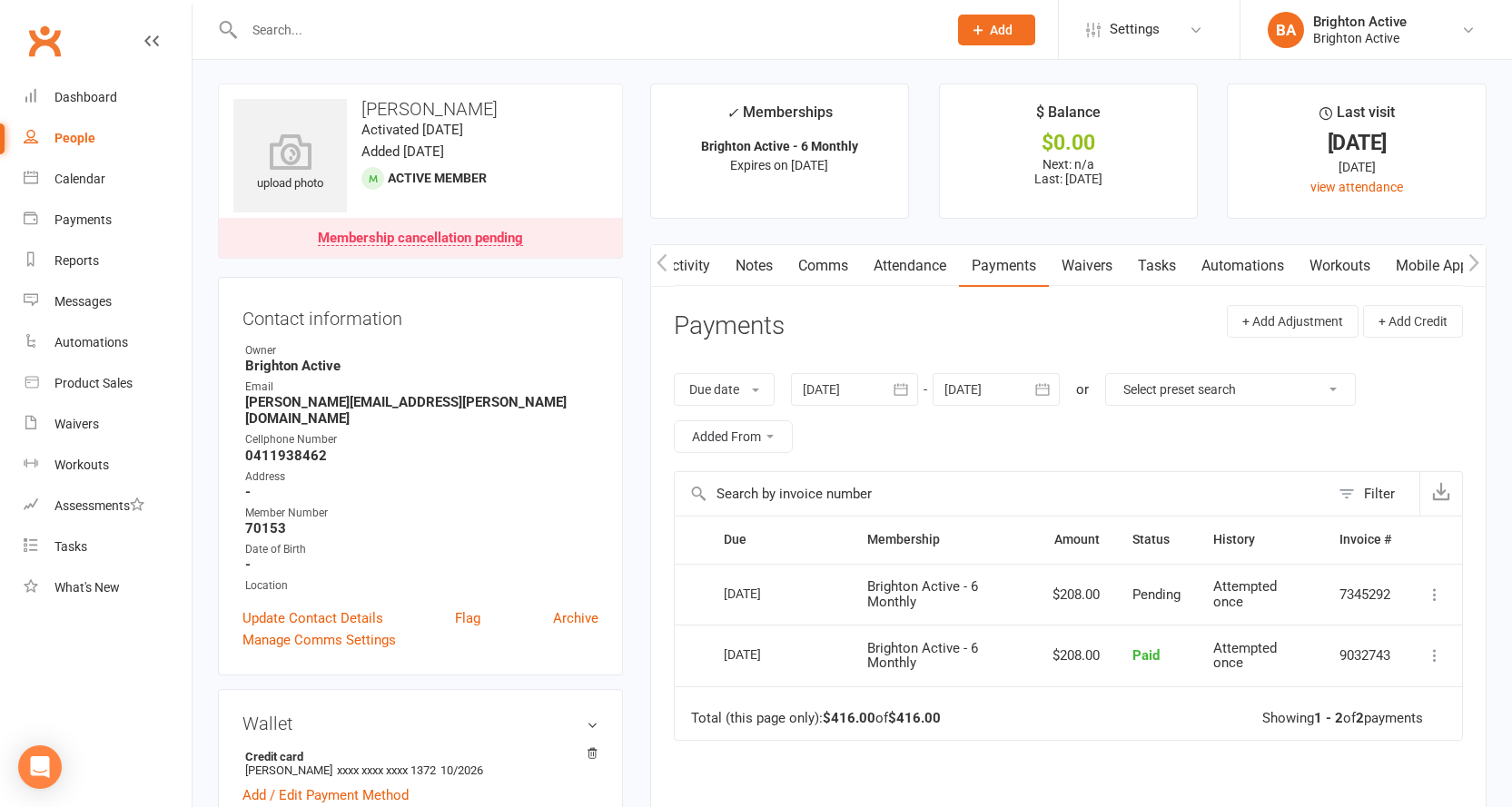
scroll to position [0, 0]
click at [106, 87] on link "Dashboard" at bounding box center [108, 98] width 168 height 41
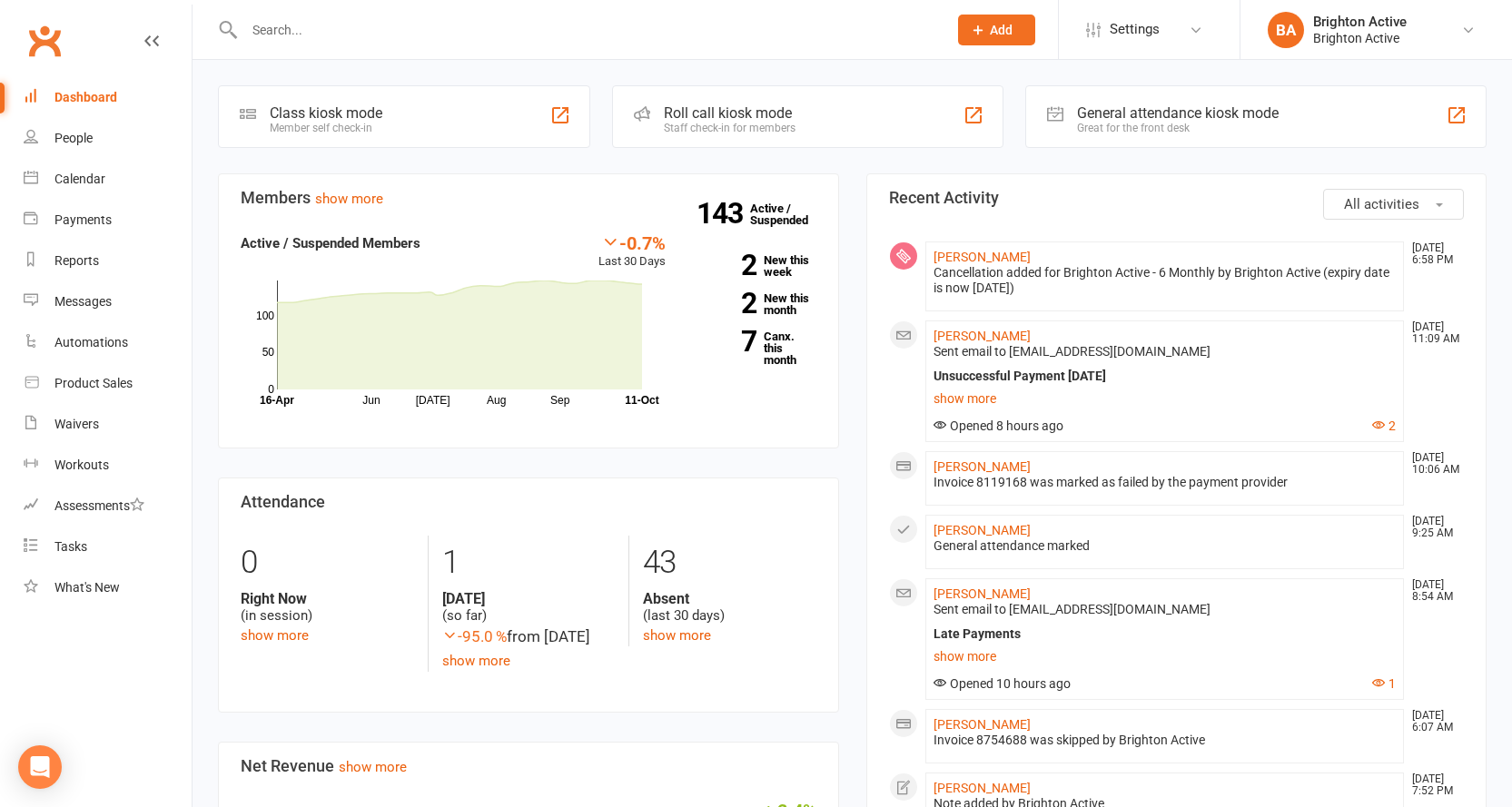
click at [1256, 108] on div "General attendance kiosk mode" at bounding box center [1178, 113] width 201 height 18
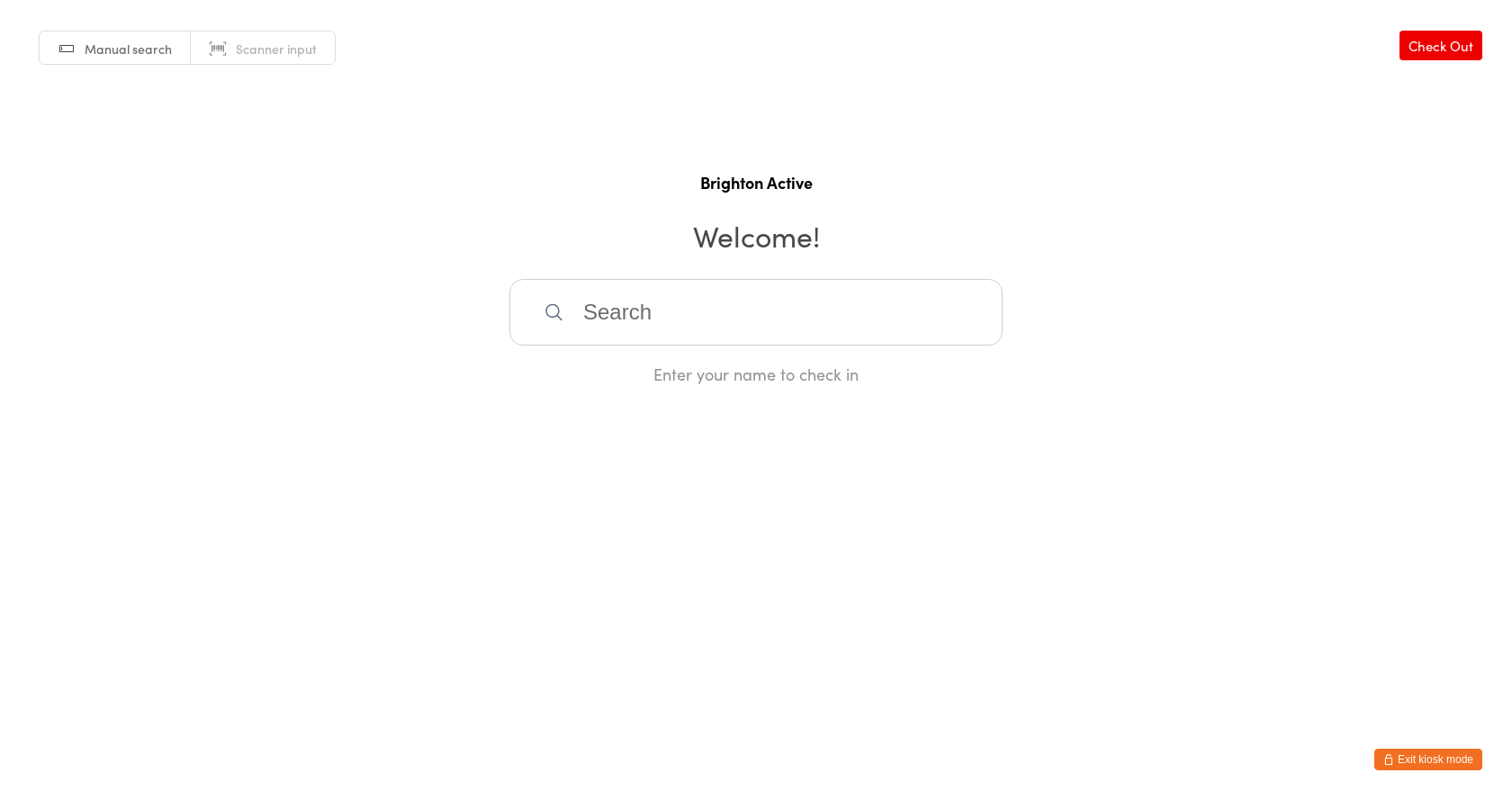
click at [1176, 264] on div "Manual search Scanner input Check Out Brighton Active Welcome! Enter your name …" at bounding box center [756, 193] width 1512 height 385
